Goal: Navigation & Orientation: Find specific page/section

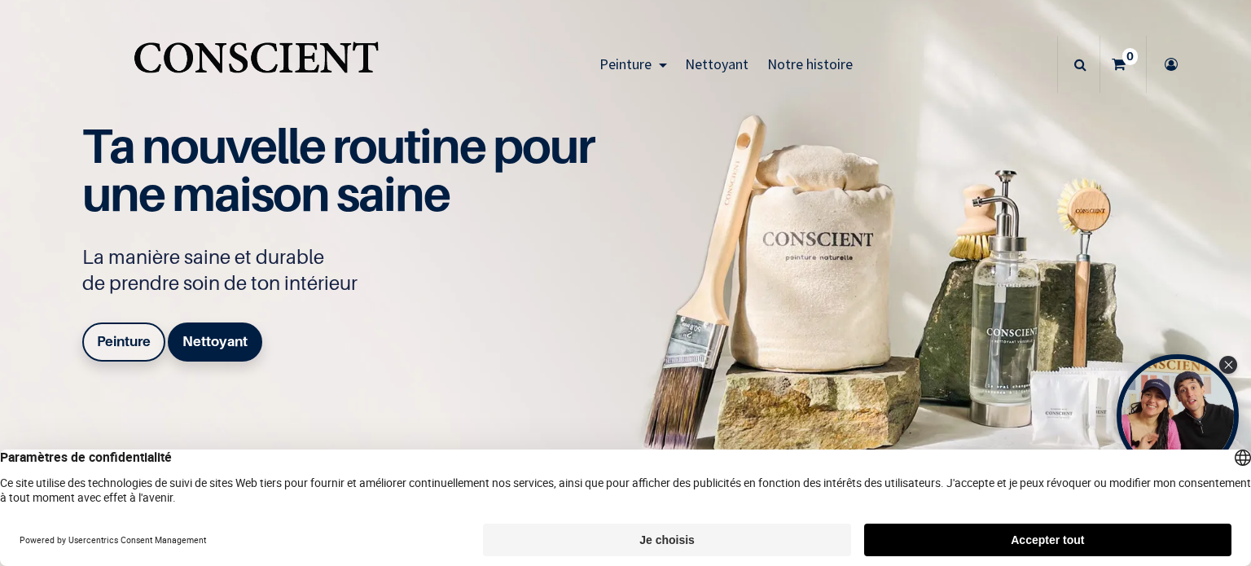
click at [722, 543] on button "Je choisis" at bounding box center [666, 540] width 367 height 33
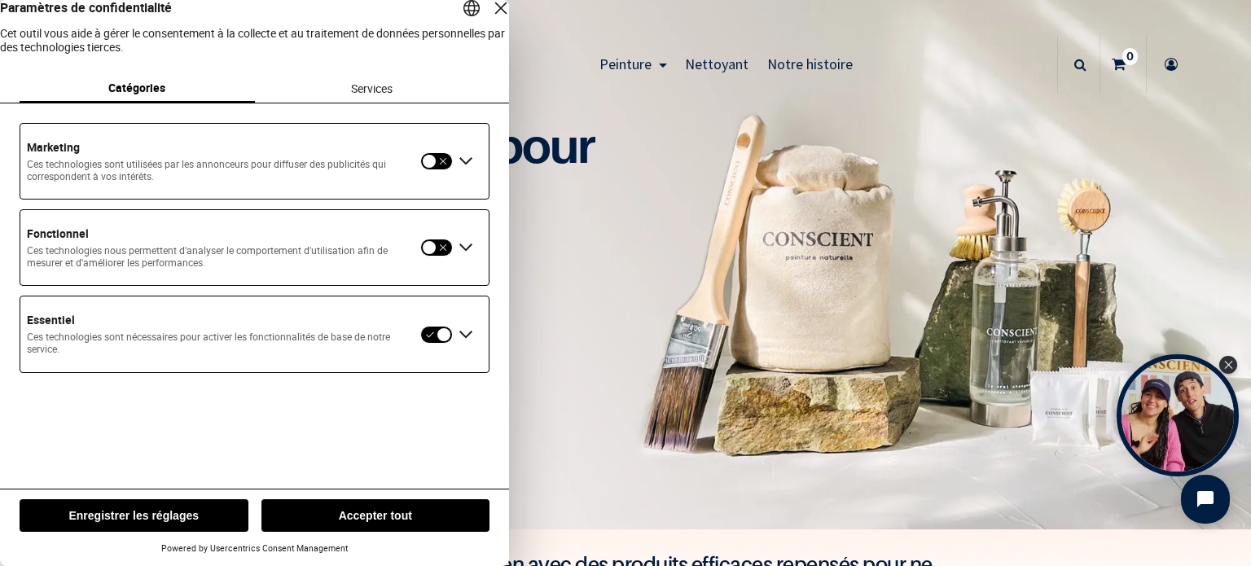
click at [490, 20] on div "Fermer la couche" at bounding box center [501, 8] width 23 height 23
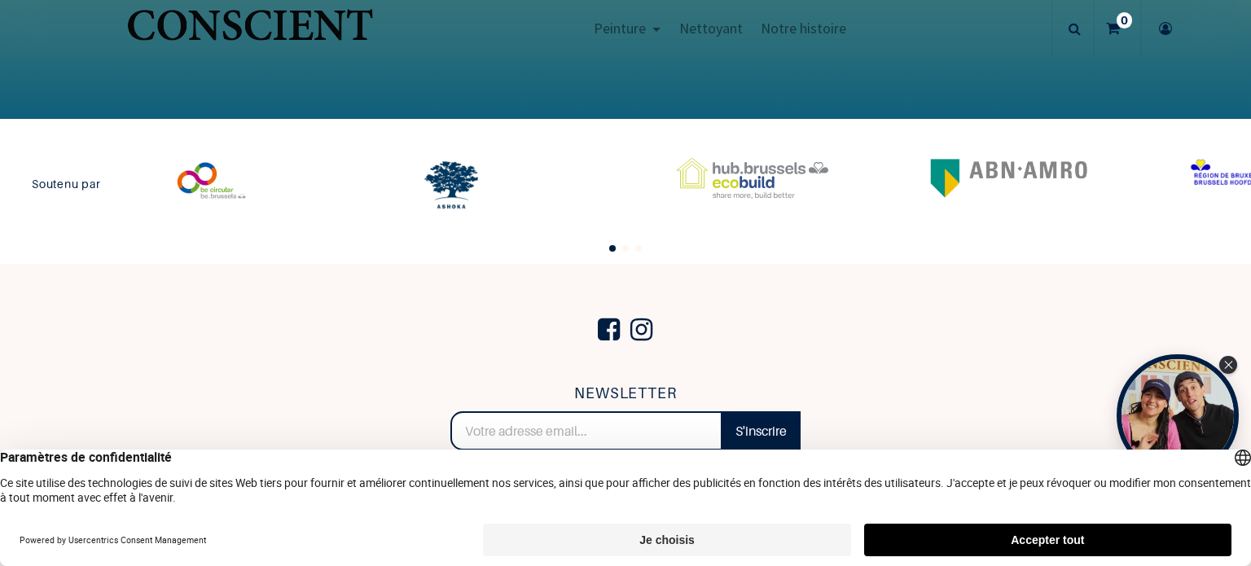
scroll to position [3573, 0]
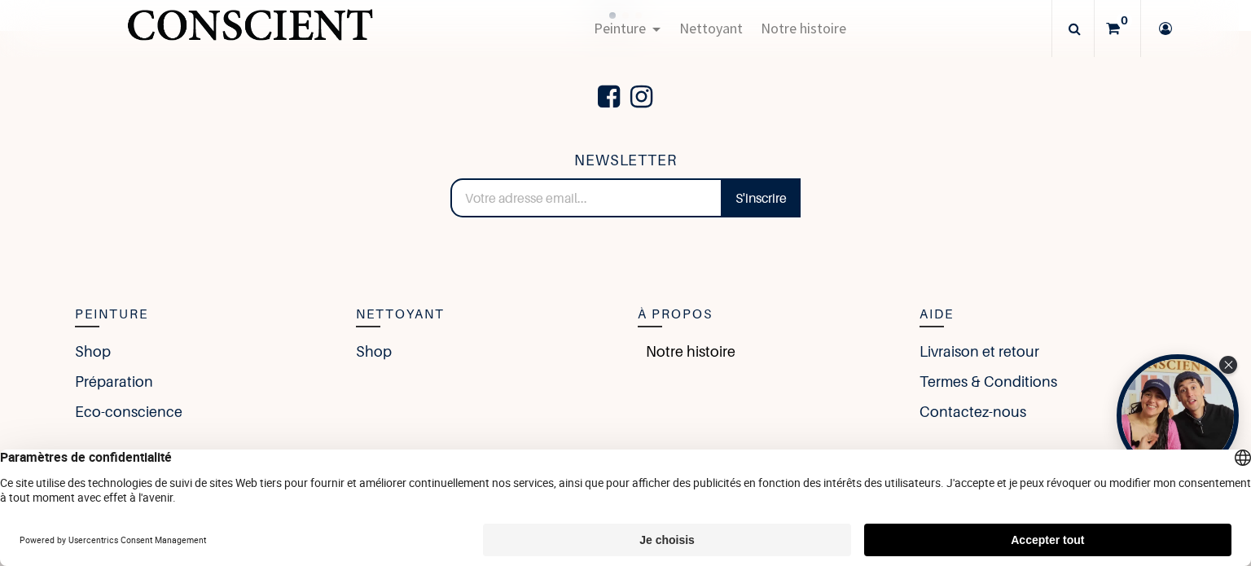
click at [666, 349] on link "Notre histoire" at bounding box center [687, 351] width 98 height 22
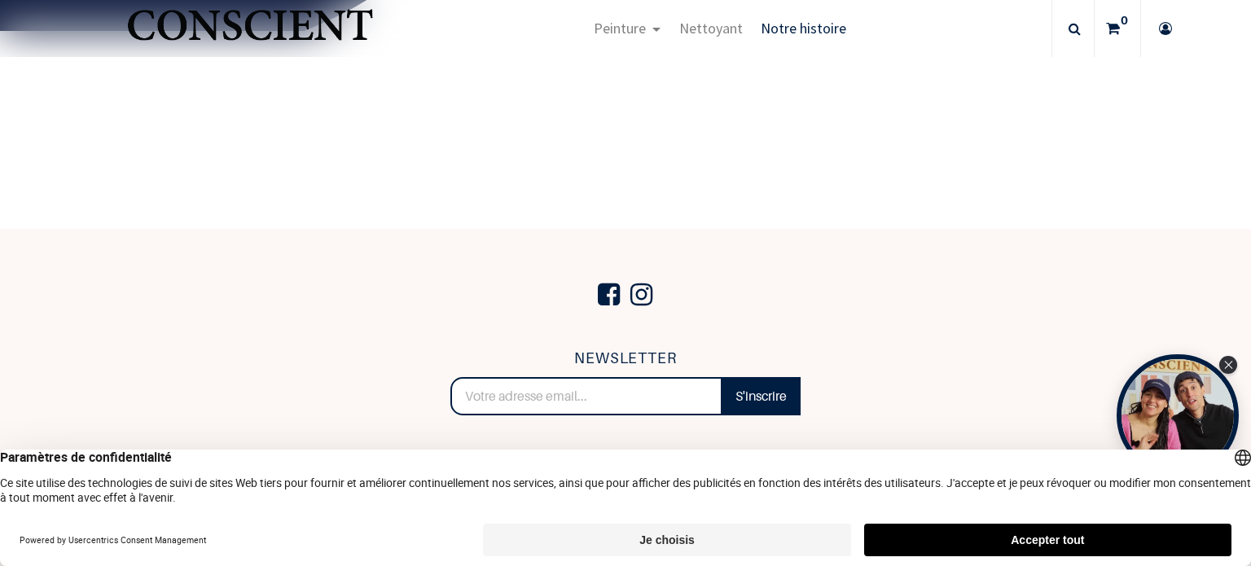
scroll to position [3013, 0]
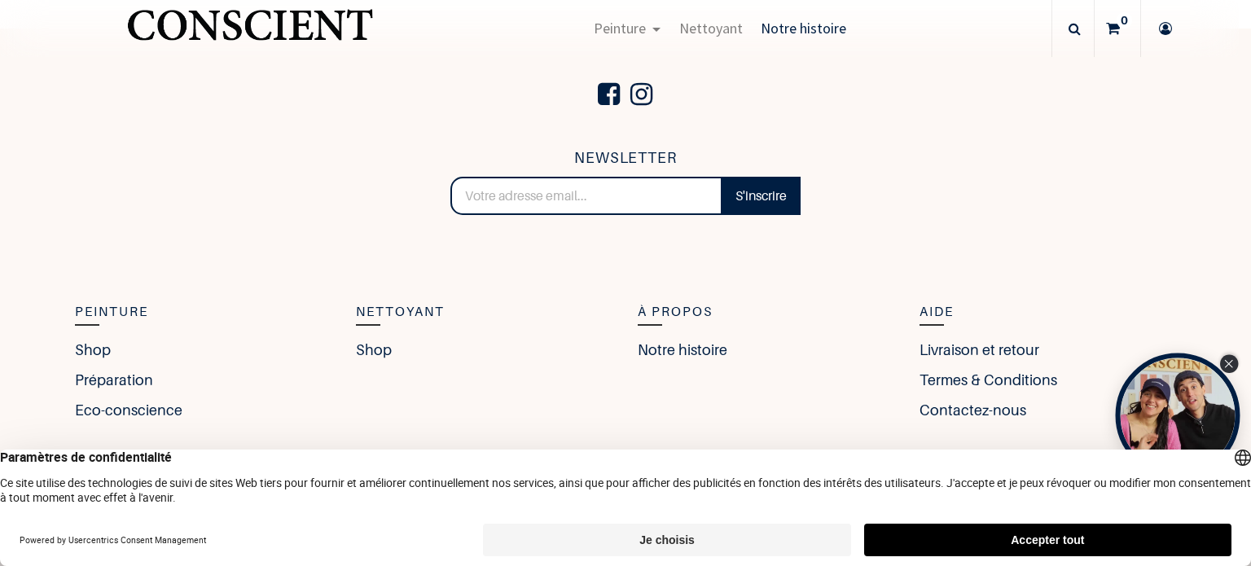
click at [1233, 363] on icon "Close Tolstoy widget" at bounding box center [1228, 364] width 9 height 8
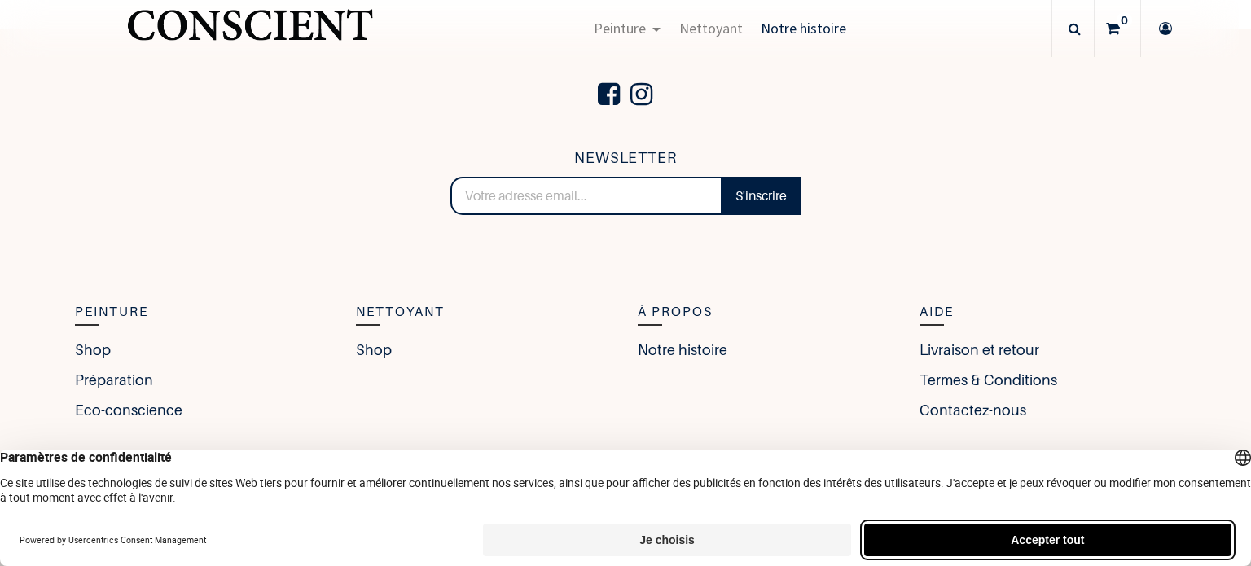
click at [981, 540] on button "Accepter tout" at bounding box center [1047, 540] width 367 height 33
